Goal: Task Accomplishment & Management: Manage account settings

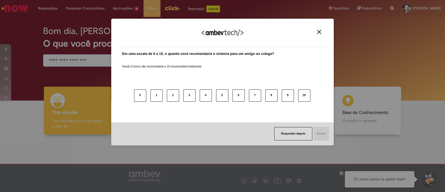
click at [317, 30] on img "Close" at bounding box center [319, 32] width 4 height 4
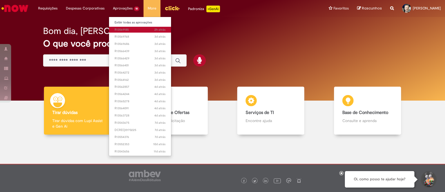
click at [123, 30] on span "2h atrás 2 horas atrás R13569185" at bounding box center [140, 30] width 51 height 4
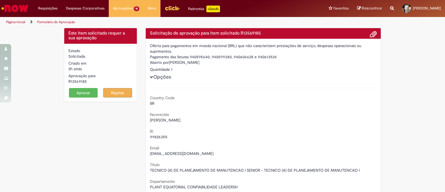
click at [85, 93] on button "Aprovar" at bounding box center [83, 92] width 29 height 9
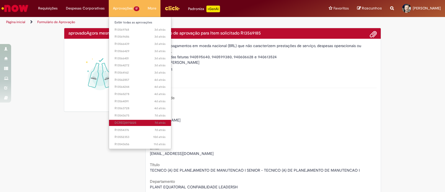
click at [135, 123] on span "7d atrás 7 dias atrás DCREQ0170225" at bounding box center [140, 122] width 51 height 4
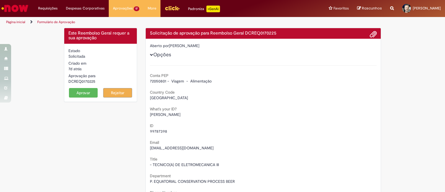
click at [82, 93] on button "Aprovar" at bounding box center [83, 92] width 29 height 9
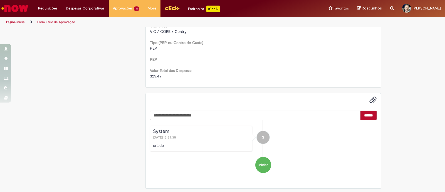
scroll to position [201, 0]
